Goal: Communication & Community: Ask a question

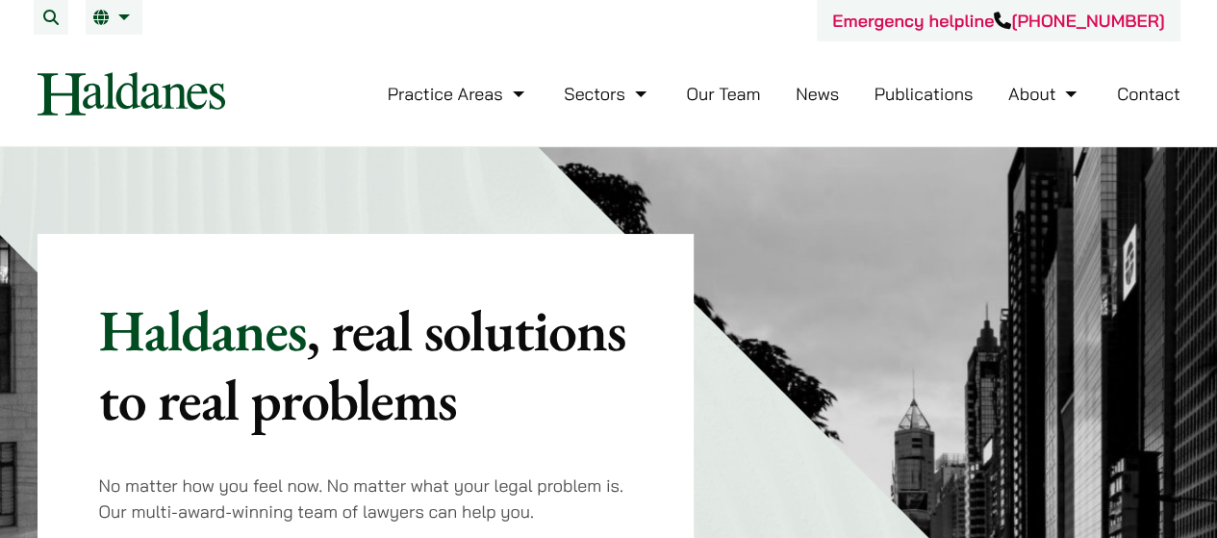
click at [1132, 98] on link "Contact" at bounding box center [1149, 94] width 64 height 22
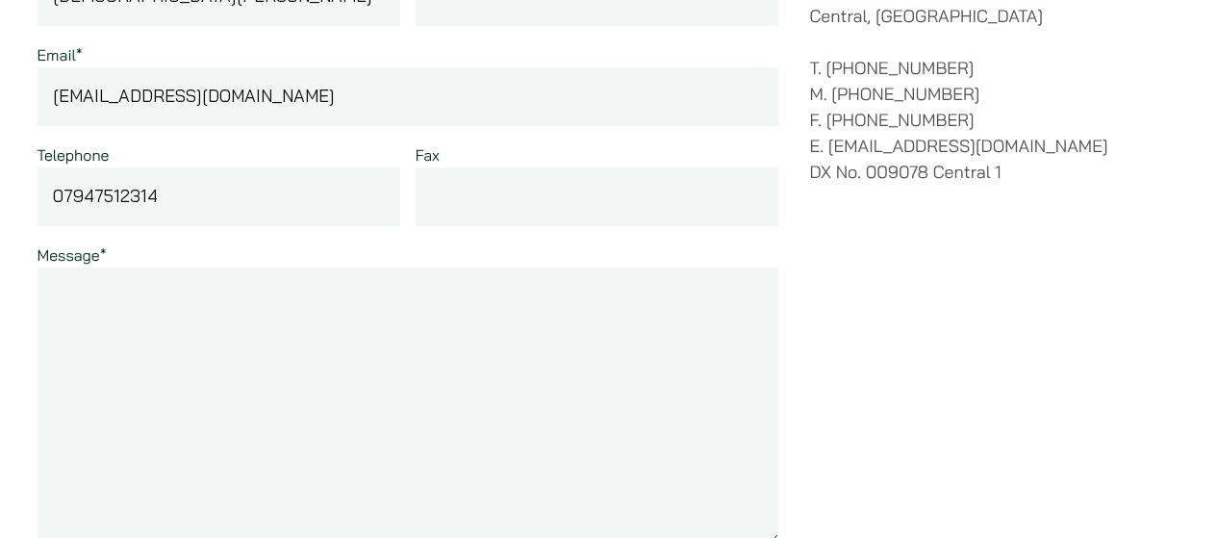
scroll to position [385, 0]
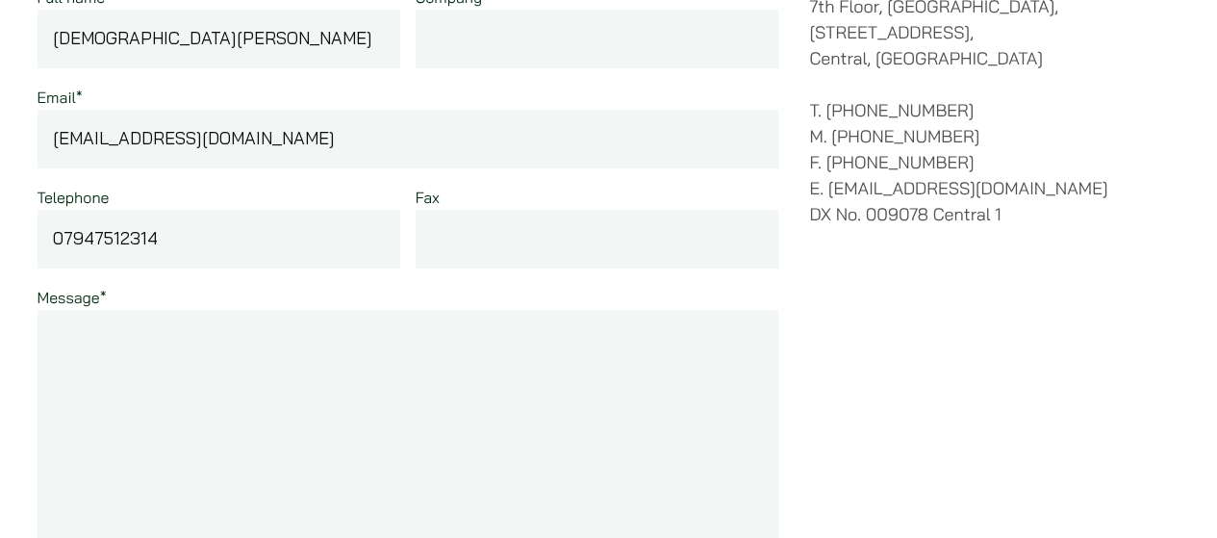
click at [179, 325] on textarea "Message *" at bounding box center [409, 448] width 742 height 277
paste textarea "Hi there I’m a digital marketing professional with a background in finance and …"
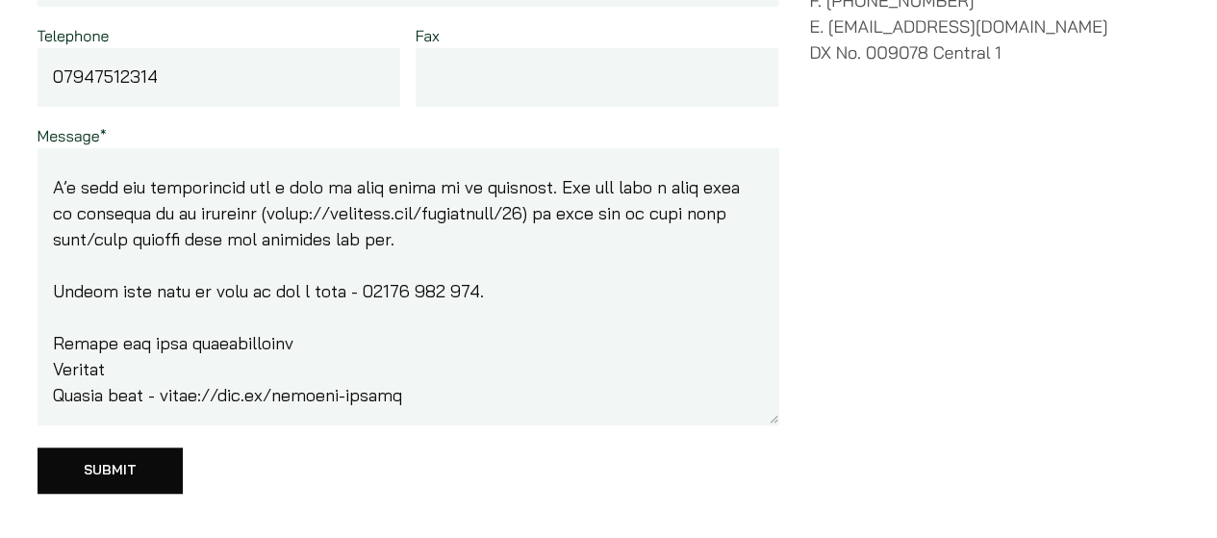
scroll to position [624, 0]
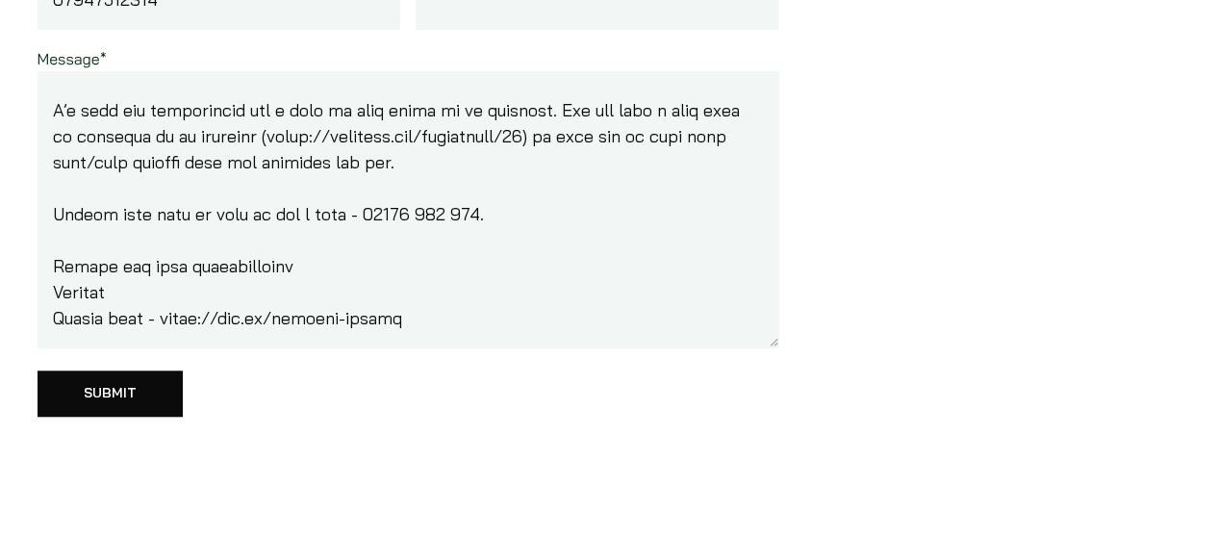
type textarea "Hi there I’m a digital marketing professional with a background in finance and …"
click at [144, 379] on input "Submit" at bounding box center [110, 394] width 145 height 46
